Goal: Task Accomplishment & Management: Use online tool/utility

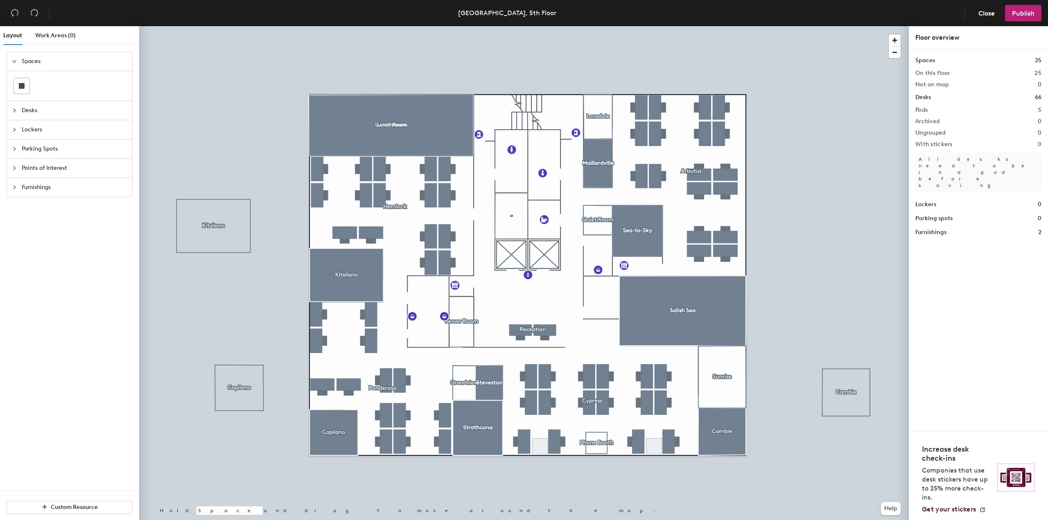
click at [849, 26] on div at bounding box center [524, 26] width 770 height 0
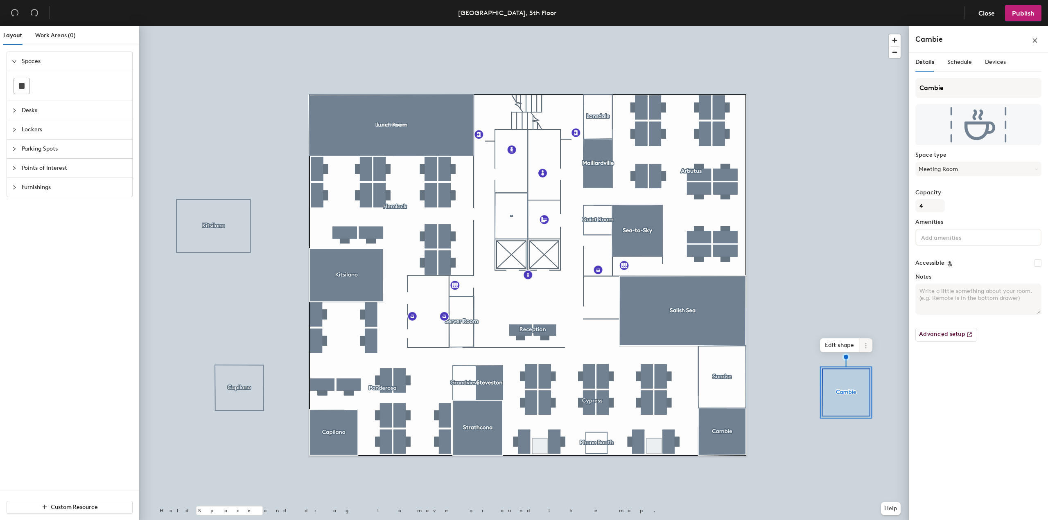
click at [863, 339] on span at bounding box center [866, 346] width 13 height 14
click at [867, 363] on span "Remove from map" at bounding box center [895, 365] width 73 height 14
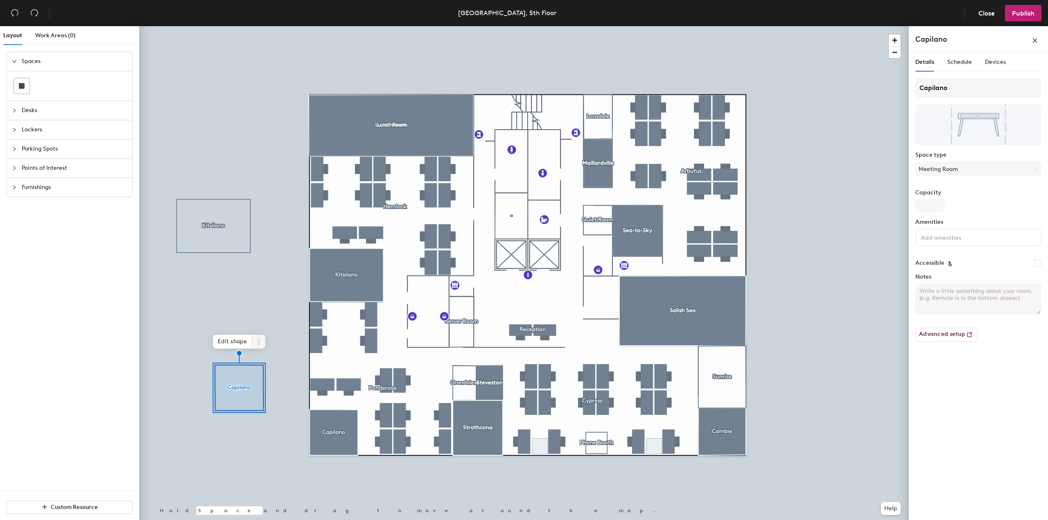
click at [256, 344] on icon at bounding box center [259, 342] width 7 height 7
click at [267, 355] on span "Remove from map" at bounding box center [288, 361] width 73 height 14
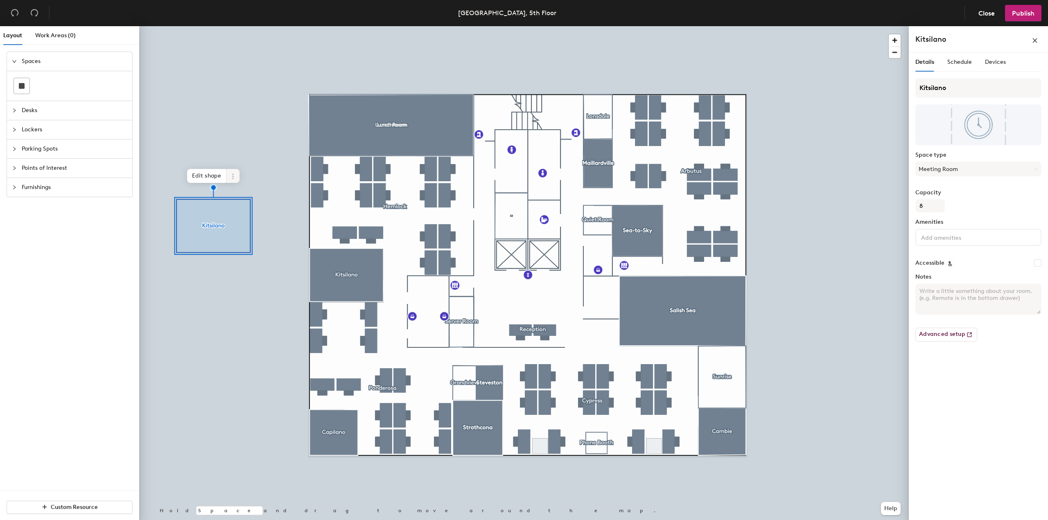
click at [231, 181] on span at bounding box center [232, 176] width 13 height 14
click at [240, 191] on span "Remove from map" at bounding box center [262, 195] width 73 height 14
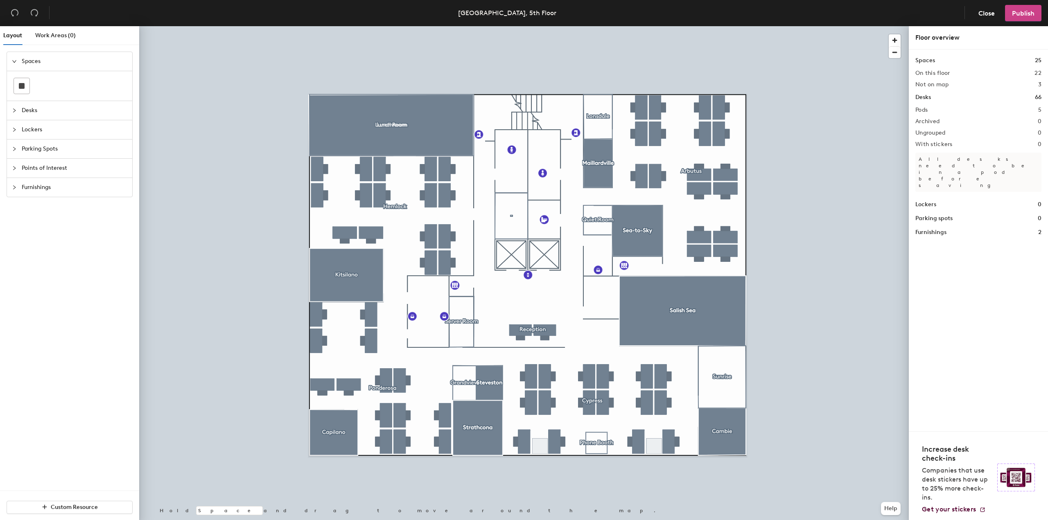
click at [1018, 6] on button "Publish" at bounding box center [1023, 13] width 36 height 16
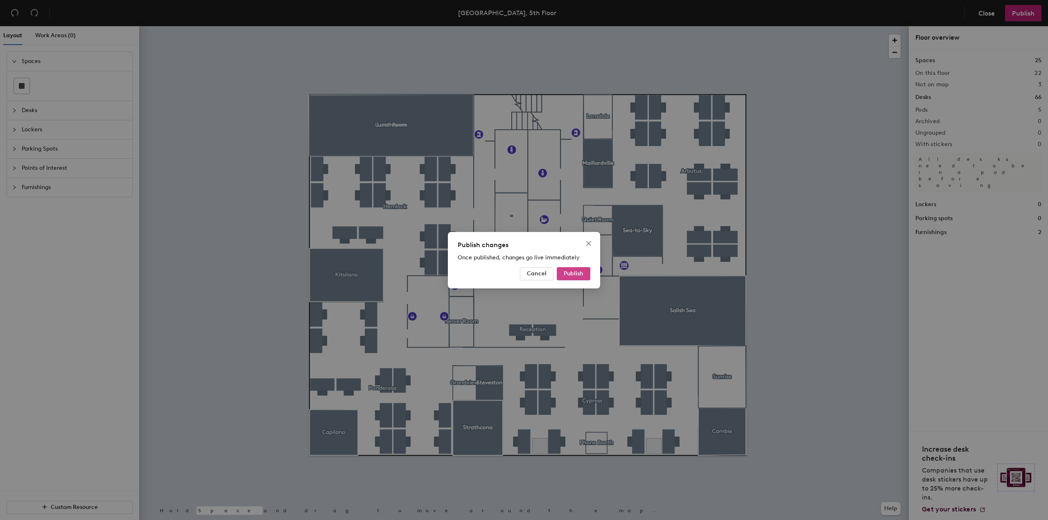
click at [564, 272] on span "Publish" at bounding box center [574, 273] width 20 height 7
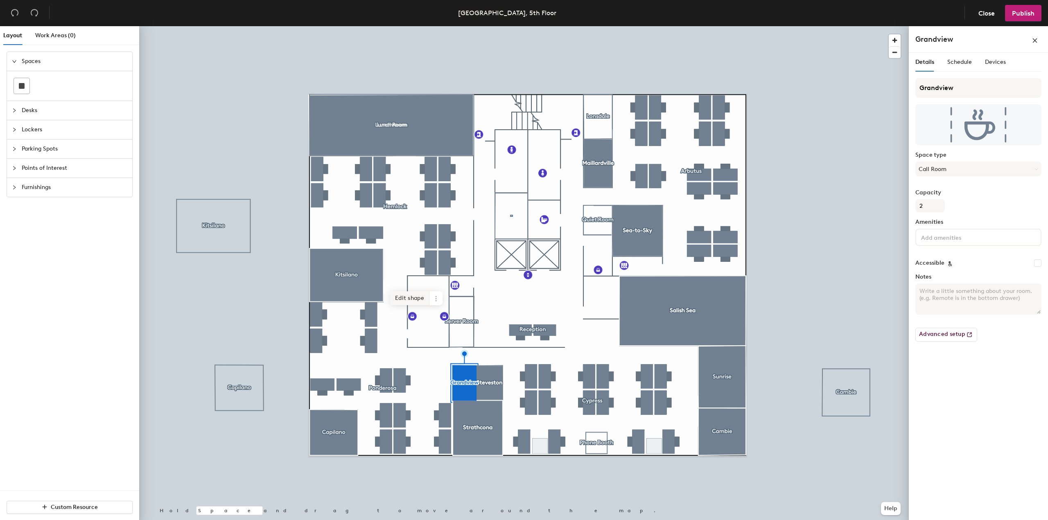
click at [416, 303] on span "Edit shape" at bounding box center [409, 299] width 39 height 14
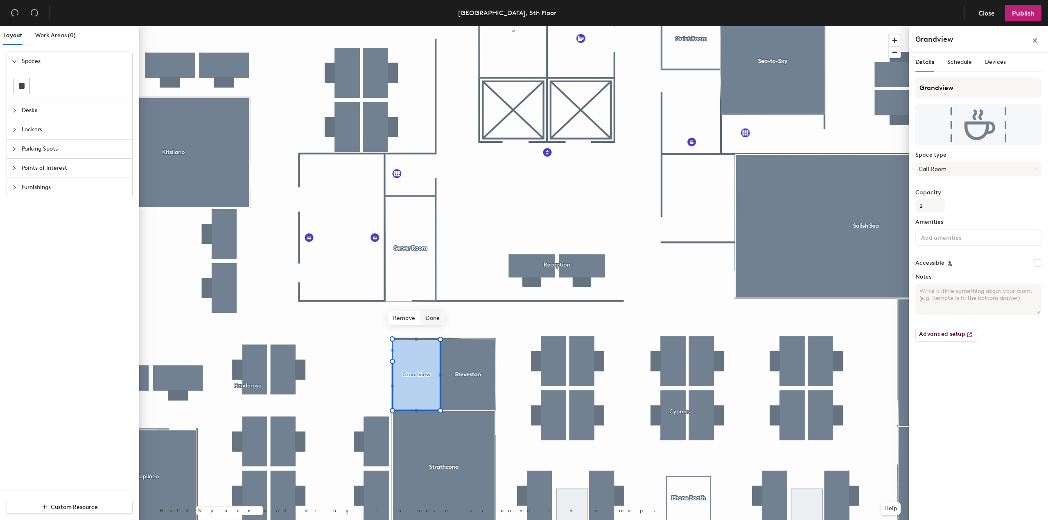
click at [434, 319] on span "Done" at bounding box center [433, 319] width 24 height 14
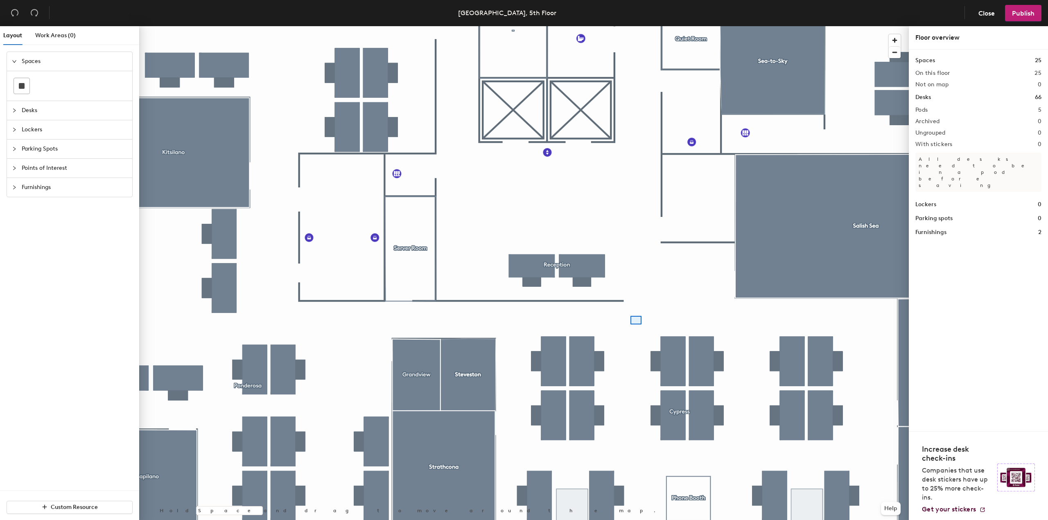
click at [631, 26] on div at bounding box center [524, 26] width 770 height 0
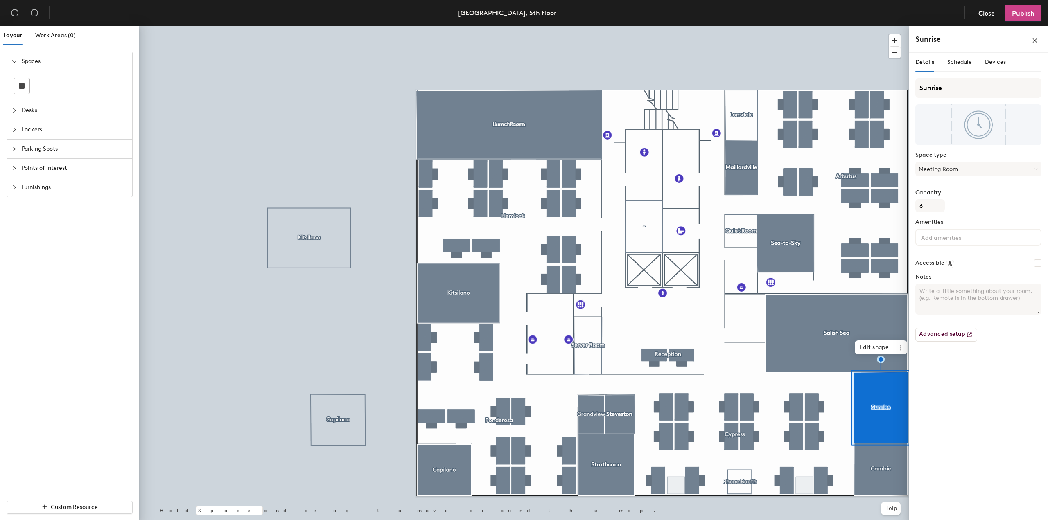
click at [1028, 14] on span "Publish" at bounding box center [1023, 13] width 23 height 8
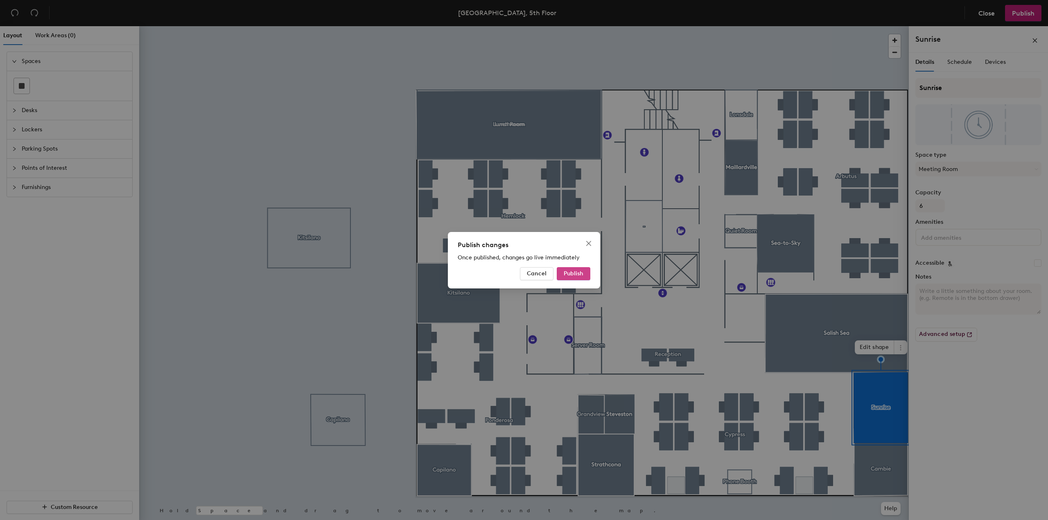
click at [565, 276] on span "Publish" at bounding box center [574, 273] width 20 height 7
